Goal: Transaction & Acquisition: Book appointment/travel/reservation

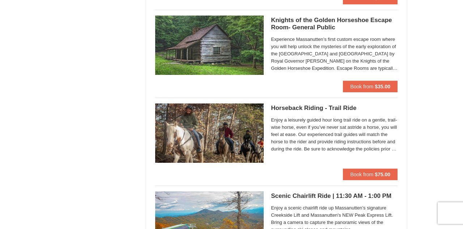
scroll to position [907, 0]
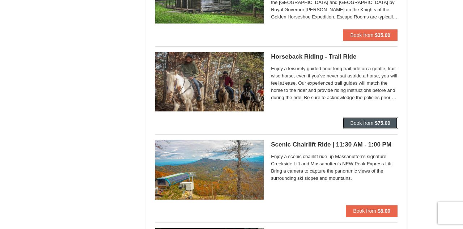
click at [360, 122] on span "Book from" at bounding box center [361, 123] width 23 height 6
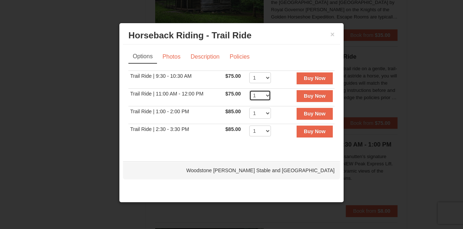
click at [267, 97] on select "1 2 3 4 5 6 7 8 9 10 11 12" at bounding box center [260, 95] width 22 height 11
select select "2"
click at [249, 90] on select "1 2 3 4 5 6 7 8 9 10 11 12" at bounding box center [260, 95] width 22 height 11
click at [320, 94] on strong "Buy Now" at bounding box center [315, 96] width 22 height 6
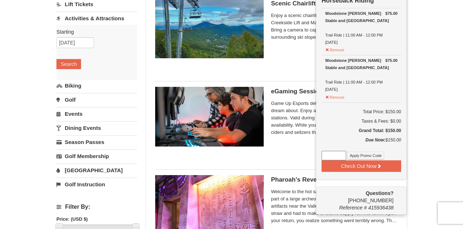
scroll to position [71, 0]
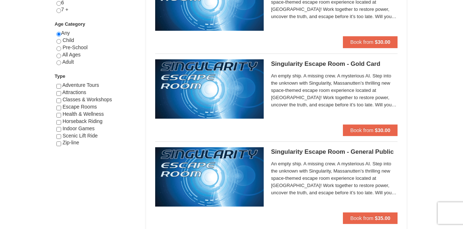
scroll to position [373, 0]
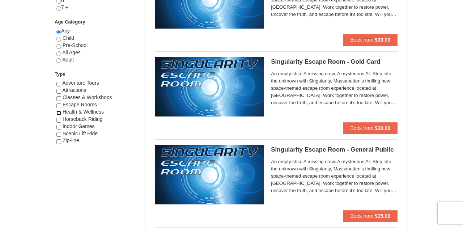
click at [58, 112] on input "checkbox" at bounding box center [58, 113] width 5 height 5
checkbox input "true"
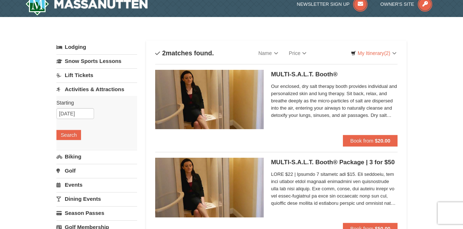
scroll to position [0, 0]
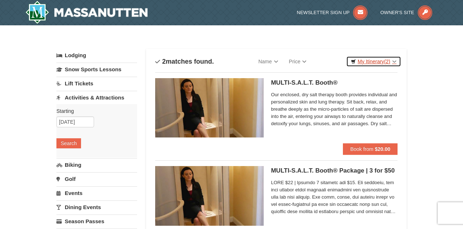
click at [376, 63] on link "My Itinerary (2)" at bounding box center [373, 61] width 55 height 11
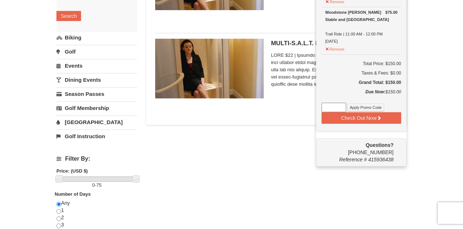
scroll to position [128, 0]
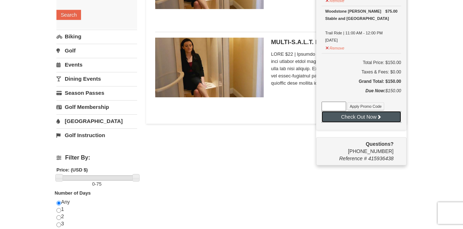
click at [367, 115] on button "Check Out Now" at bounding box center [362, 117] width 80 height 12
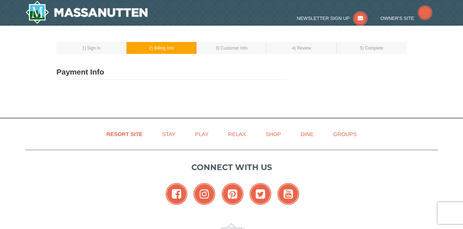
select select "1"
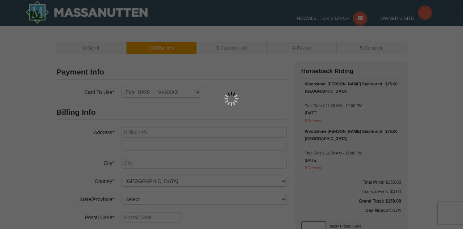
type input "[STREET_ADDRESS]"
type input "[GEOGRAPHIC_DATA]"
select select "VA"
type input "22407"
type input "540"
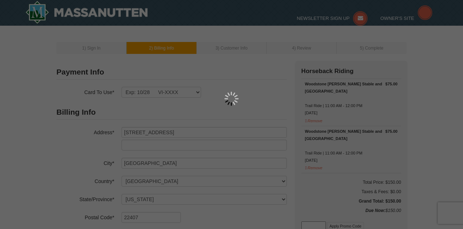
type input "940"
type input "7276"
type input "megano324@hotmail.com"
select select "9"
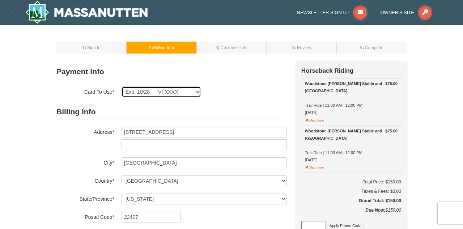
click at [195, 94] on select "Exp: 10/28 VI-XXXX New Card" at bounding box center [162, 91] width 80 height 11
click at [122, 86] on select "Exp: 10/28 VI-XXXX New Card" at bounding box center [162, 91] width 80 height 11
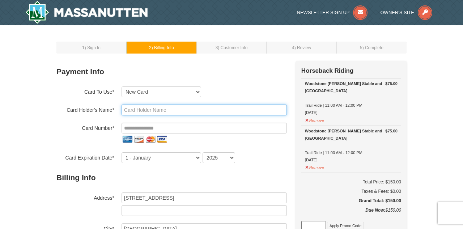
click at [162, 112] on input "text" at bounding box center [204, 110] width 165 height 11
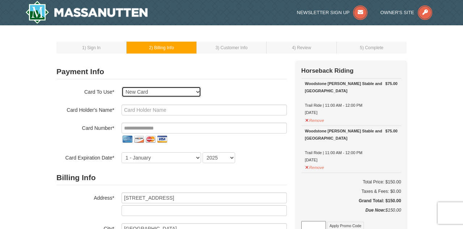
click at [132, 93] on select "Exp: 10/28 VI-XXXX New Card" at bounding box center [162, 91] width 80 height 11
select select "1"
click at [122, 86] on select "Exp: 10/28 VI-XXXX New Card" at bounding box center [162, 91] width 80 height 11
select select "VA"
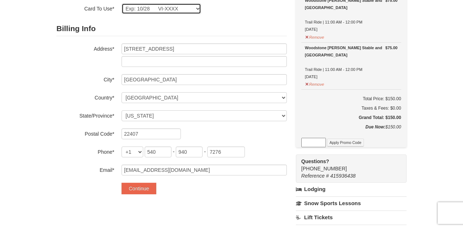
scroll to position [84, 0]
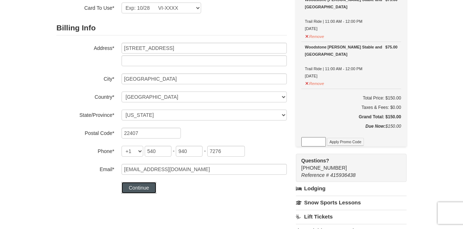
click at [144, 184] on button "Continue" at bounding box center [139, 188] width 35 height 12
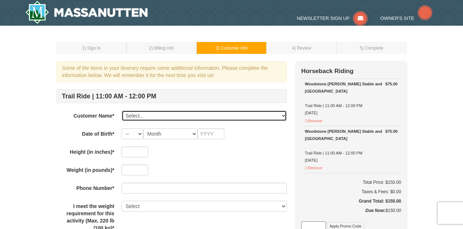
click at [168, 114] on select "Select... Megan Dolecki Add New..." at bounding box center [204, 115] width 165 height 11
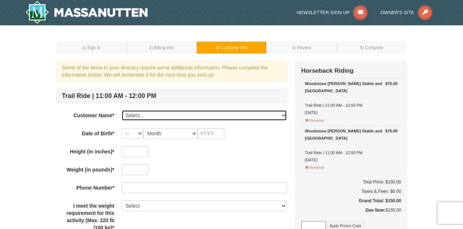
select select "28172584"
click at [122, 110] on select "Select... Megan Dolecki Add New..." at bounding box center [204, 115] width 165 height 11
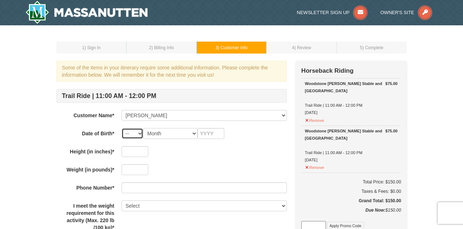
click at [139, 136] on select "-- 01 02 03 04 05 06 07 08 09 10 11 12 13 14 15 16 17 18 19 20 21 22 23 24 25 2…" at bounding box center [133, 133] width 22 height 11
click at [122, 128] on select "-- 01 02 03 04 05 06 07 08 09 10 11 12 13 14 15 16 17 18 19 20 21 22 23 24 25 2…" at bounding box center [133, 133] width 22 height 11
click at [179, 131] on select "Month January February March April May June July August September October Novem…" at bounding box center [170, 133] width 54 height 11
click at [128, 136] on select "-- 01 02 03 04 05 06 07 08 09 10 11 12 13 14 15 16 17 18 19 20 21 22 23 24 25 2…" at bounding box center [133, 133] width 22 height 11
select select "02"
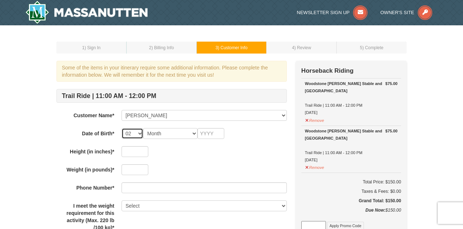
click at [122, 128] on select "-- 01 02 03 04 05 06 07 08 09 10 11 12 13 14 15 16 17 18 19 20 21 22 23 24 25 2…" at bounding box center [133, 133] width 22 height 11
click at [189, 133] on select "Month January February March April May June July August September October Novem…" at bounding box center [170, 133] width 54 height 11
select select "12"
click at [143, 128] on select "Month January February March April May June July August September October Novem…" at bounding box center [170, 133] width 54 height 11
click at [202, 134] on input "text" at bounding box center [211, 133] width 27 height 11
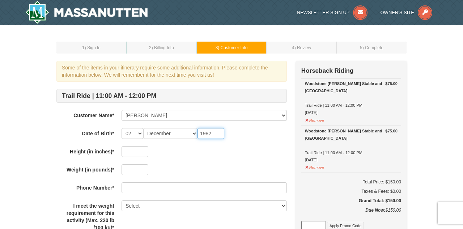
type input "1982"
click at [129, 152] on input "text" at bounding box center [135, 151] width 27 height 11
type input "5"
type input "62"
type input "205"
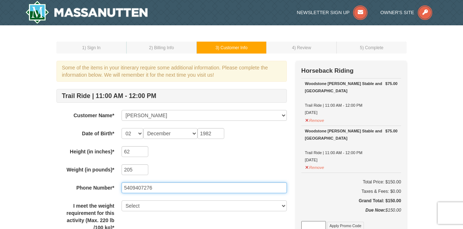
type input "5409407276"
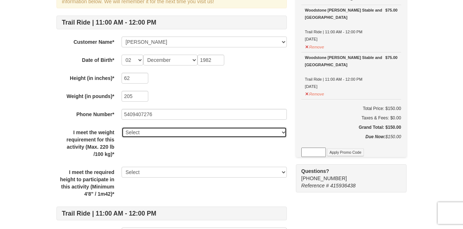
scroll to position [83, 0]
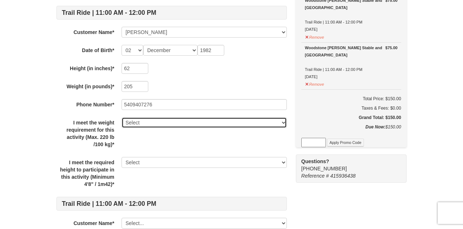
click at [241, 124] on select "Select Yes" at bounding box center [204, 122] width 165 height 11
select select "Yes"
click at [122, 117] on select "Select Yes" at bounding box center [204, 122] width 165 height 11
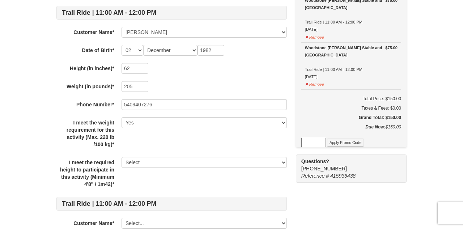
click at [194, 142] on div "I meet the weight requirement for this activity (Max. 220 lb /100 kg)* Select Y…" at bounding box center [171, 133] width 230 height 33
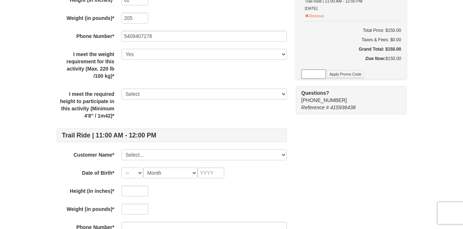
scroll to position [153, 0]
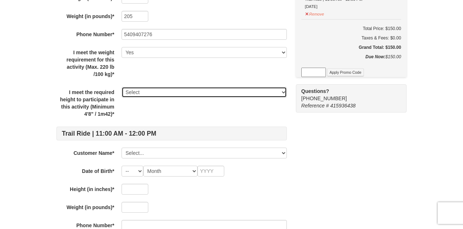
click at [142, 92] on select "Select Yes" at bounding box center [204, 92] width 165 height 11
select select "Yes"
click at [122, 87] on select "Select Yes" at bounding box center [204, 92] width 165 height 11
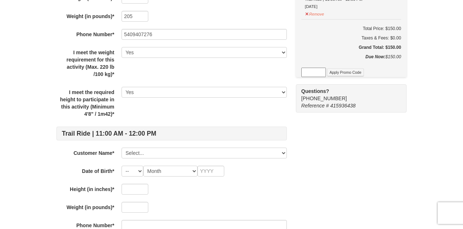
click at [131, 113] on div "I meet the required height to participate in this activity (Minimum 4'8" / 1m42…" at bounding box center [171, 103] width 230 height 33
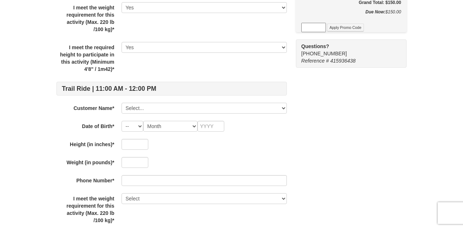
scroll to position [203, 0]
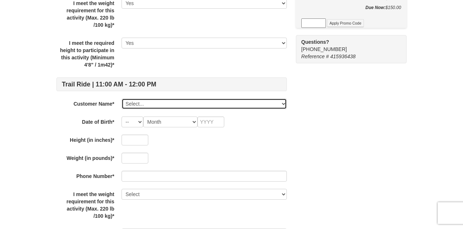
click at [144, 101] on select "Select... Megan Dolecki Add New..." at bounding box center [204, 103] width 165 height 11
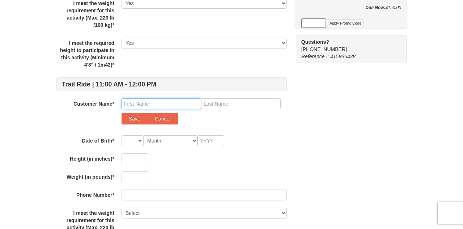
click at [153, 103] on input "text" at bounding box center [162, 103] width 80 height 11
type input "Josie"
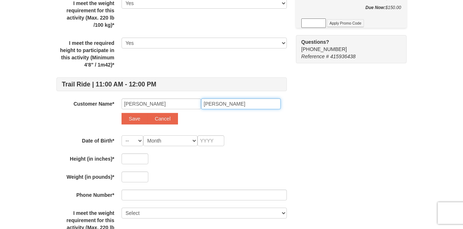
type input "Dolecki"
click at [135, 120] on button "Save" at bounding box center [135, 119] width 26 height 12
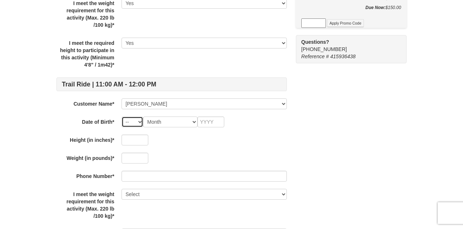
click at [133, 123] on select "-- 01 02 03 04 05 06 07 08 09 10 11 12 13 14 15 16 17 18 19 20 21 22 23 24 25 2…" at bounding box center [133, 122] width 22 height 11
select select "16"
click at [122, 117] on select "-- 01 02 03 04 05 06 07 08 09 10 11 12 13 14 15 16 17 18 19 20 21 22 23 24 25 2…" at bounding box center [133, 122] width 22 height 11
click at [188, 125] on select "Month January February March April May June July August September October Novem…" at bounding box center [170, 122] width 54 height 11
select select "01"
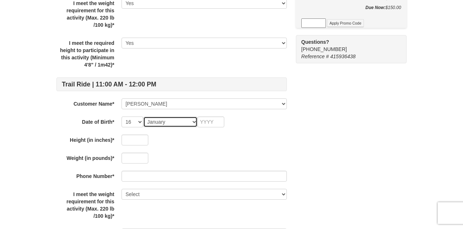
click at [143, 117] on select "Month January February March April May June July August September October Novem…" at bounding box center [170, 122] width 54 height 11
click at [207, 124] on input "text" at bounding box center [211, 122] width 27 height 11
type input "2014"
type input "59"
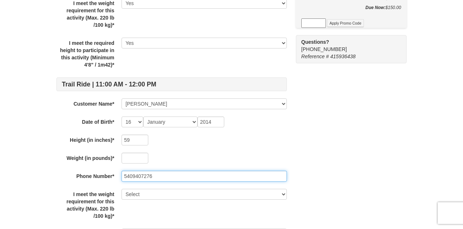
type input "5409407276"
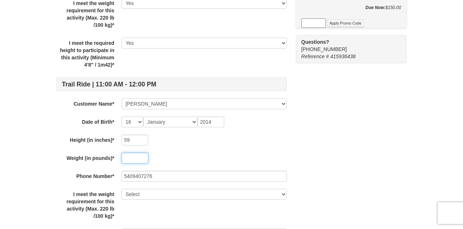
click at [127, 159] on input "text" at bounding box center [135, 158] width 27 height 11
type input "91"
click at [202, 149] on div "Trail Ride | 11:00 AM - 12:00 PM Customer Name* Select... Megan Dolecki Josie D…" at bounding box center [171, 73] width 230 height 375
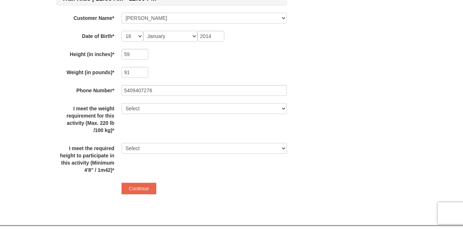
scroll to position [290, 0]
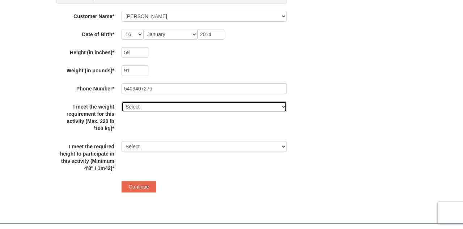
click at [187, 109] on select "Select Yes" at bounding box center [204, 106] width 165 height 11
select select "Yes"
click at [122, 101] on select "Select Yes" at bounding box center [204, 106] width 165 height 11
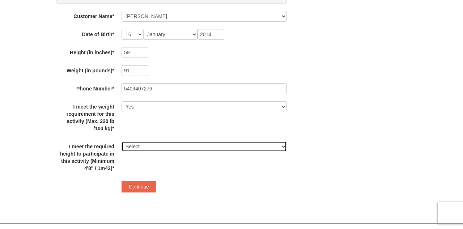
click at [157, 148] on select "Select Yes" at bounding box center [204, 146] width 165 height 11
select select "Yes"
click at [122, 141] on select "Select Yes" at bounding box center [204, 146] width 165 height 11
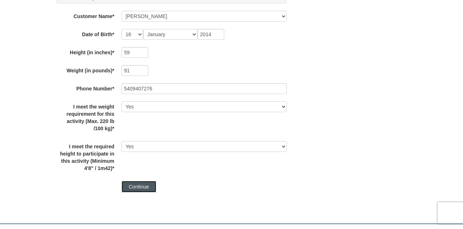
click at [144, 185] on button "Continue" at bounding box center [139, 187] width 35 height 12
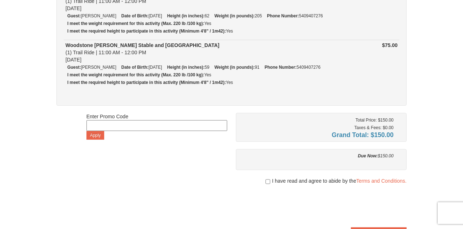
scroll to position [149, 0]
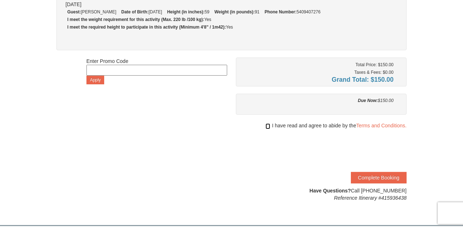
click at [267, 123] on input "checkbox" at bounding box center [268, 126] width 5 height 6
checkbox input "true"
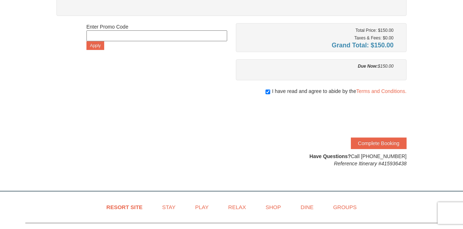
scroll to position [185, 0]
click at [394, 139] on button "Complete Booking" at bounding box center [379, 143] width 56 height 12
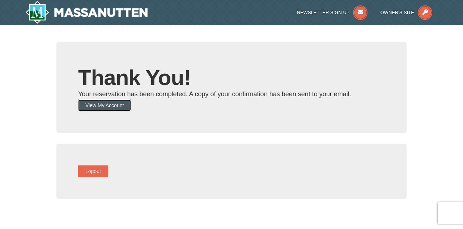
click at [131, 105] on button "View My Account" at bounding box center [104, 106] width 53 height 12
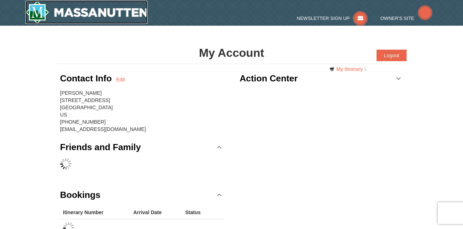
click at [52, 9] on img at bounding box center [86, 12] width 122 height 23
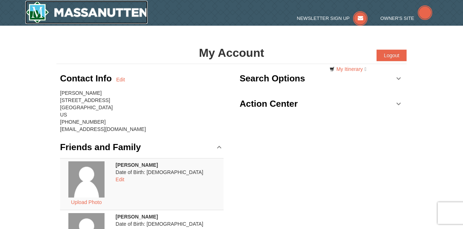
click at [64, 12] on img at bounding box center [86, 12] width 122 height 23
